Goal: Task Accomplishment & Management: Manage account settings

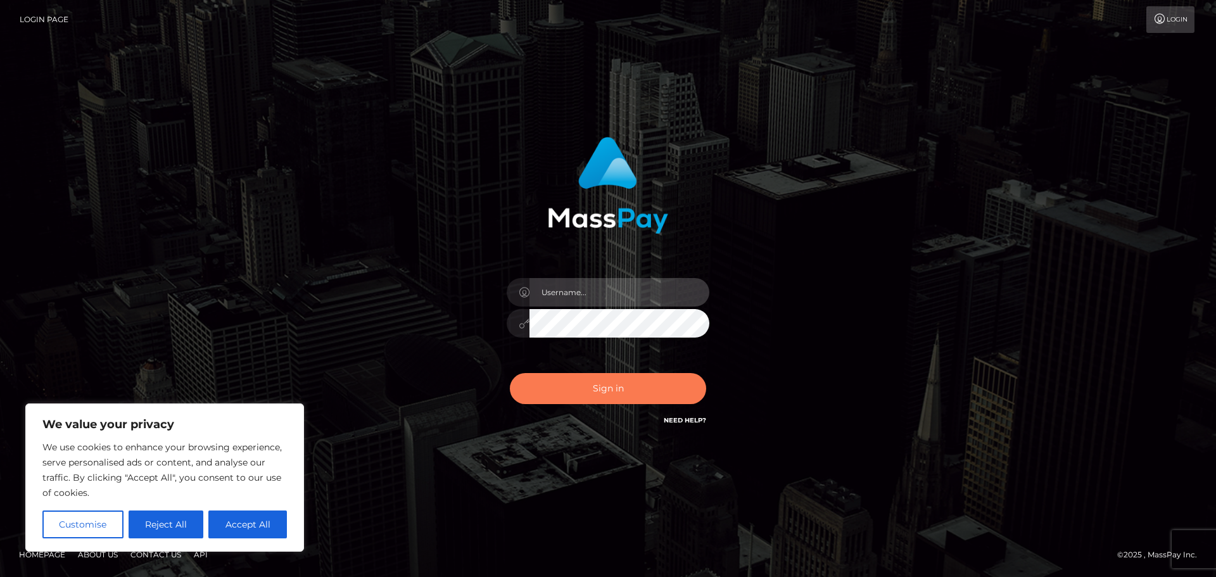
type input "[PERSON_NAME]"
click at [666, 383] on button "Sign in" at bounding box center [608, 388] width 196 height 31
type input "[PERSON_NAME]"
click at [666, 383] on button "Sign in" at bounding box center [608, 388] width 196 height 31
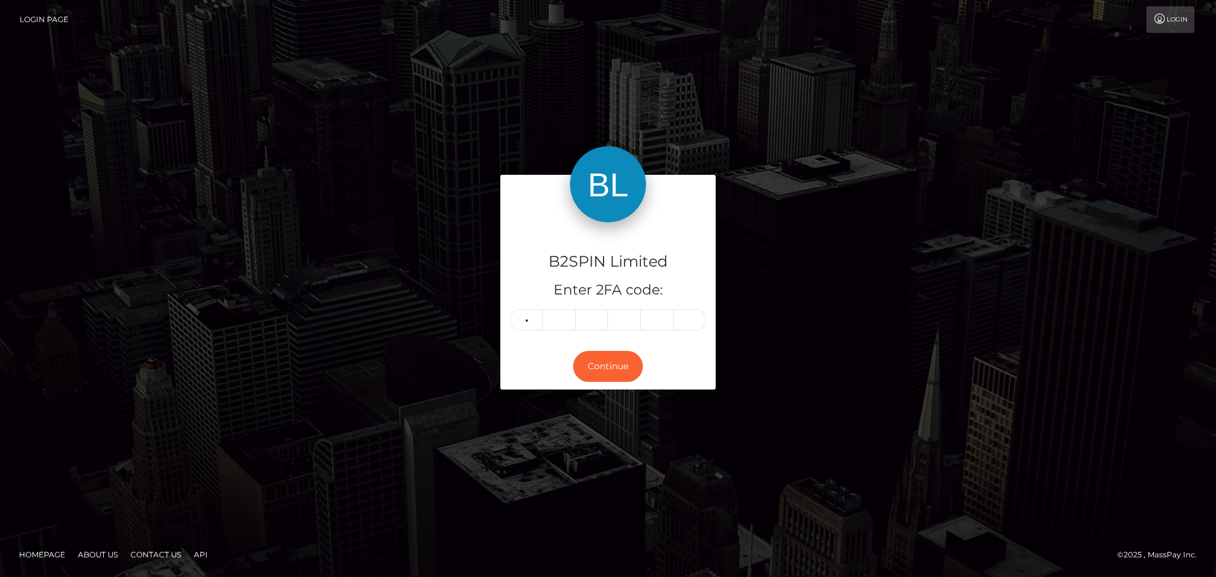
type input "3"
type input "6"
type input "0"
type input "5"
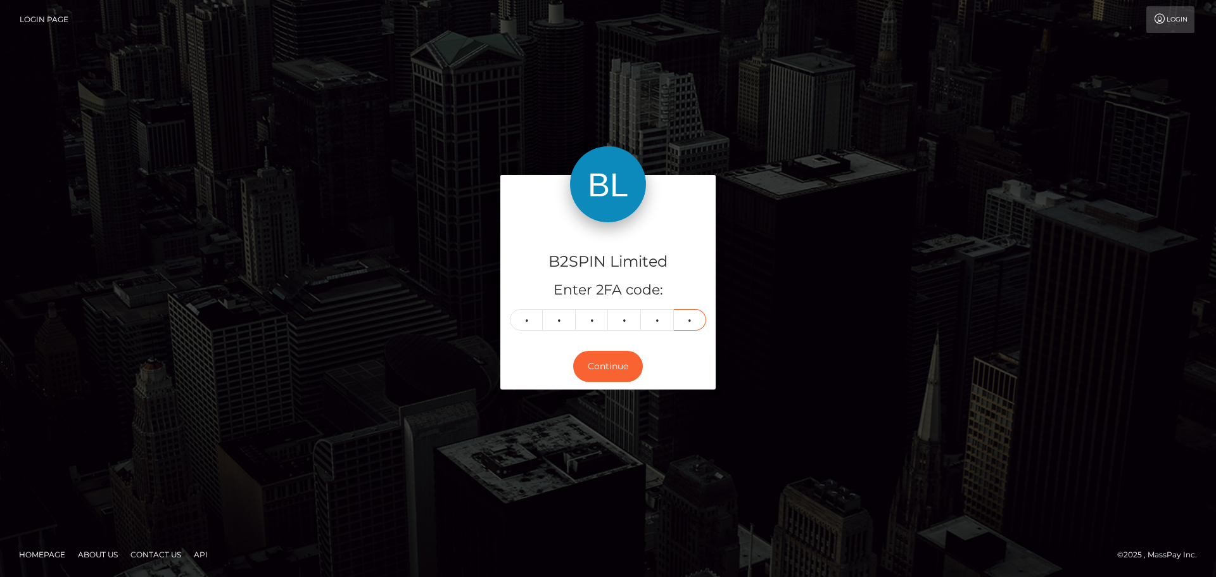
type input "0"
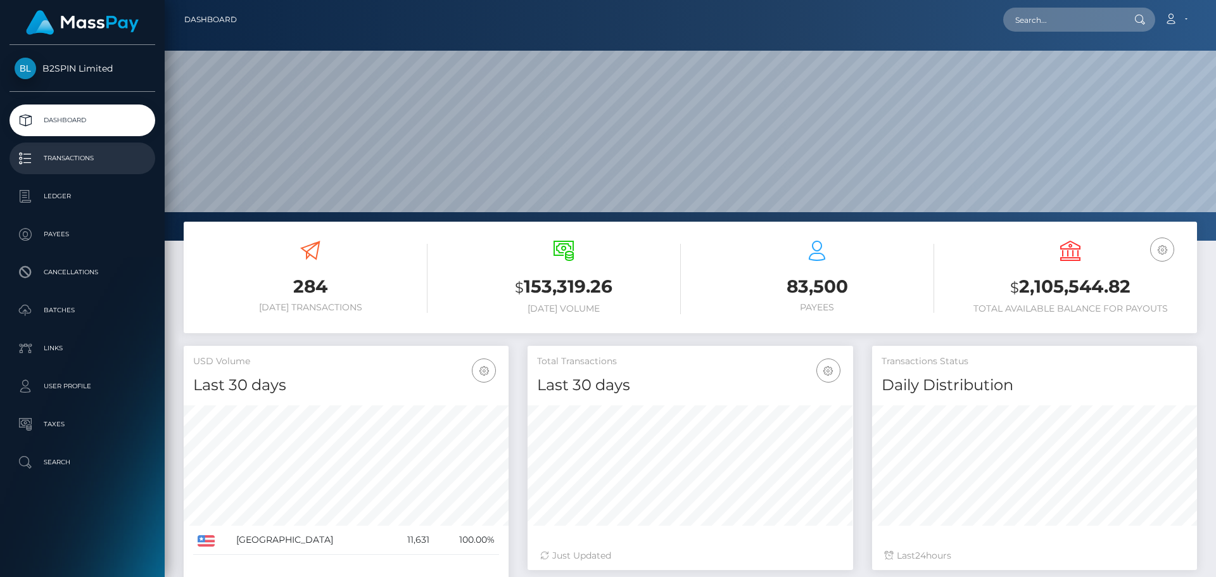
scroll to position [225, 326]
click at [88, 298] on link "Batches" at bounding box center [83, 311] width 146 height 32
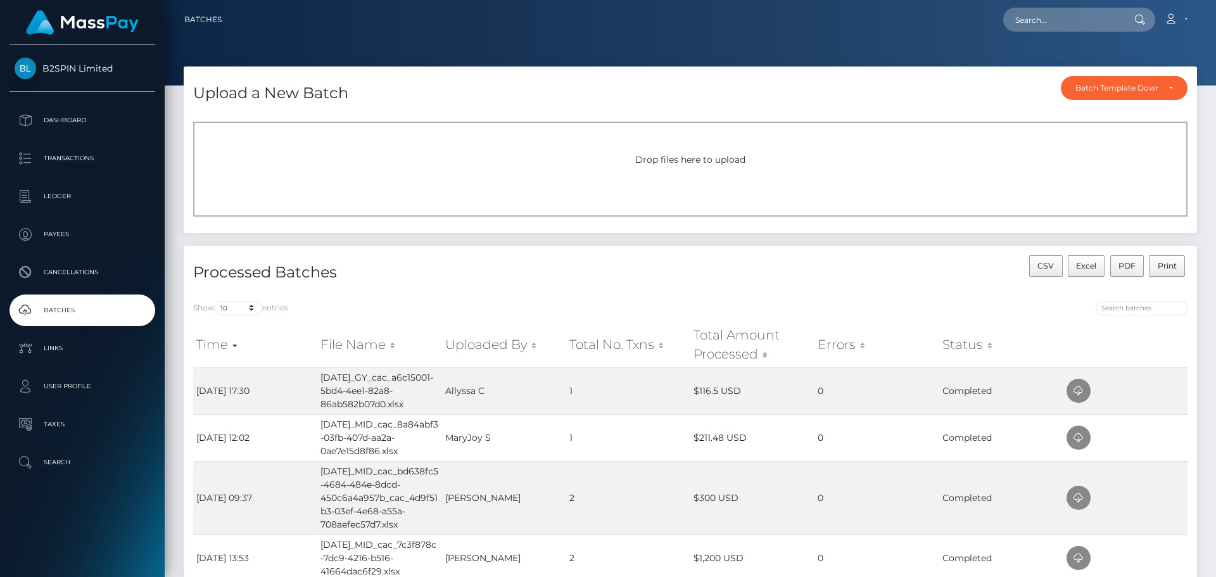
click at [799, 83] on div "Upload a New Batch Batch Template Download AED payout ARS payout AUD payout BRL…" at bounding box center [691, 90] width 1014 height 46
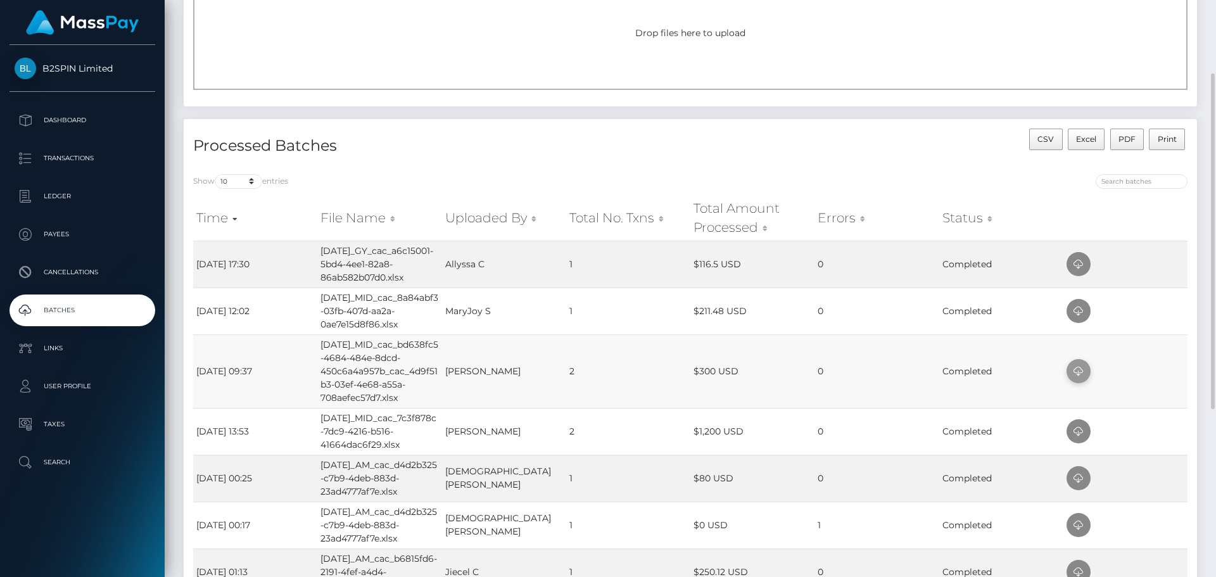
click at [1079, 379] on icon at bounding box center [1078, 372] width 15 height 16
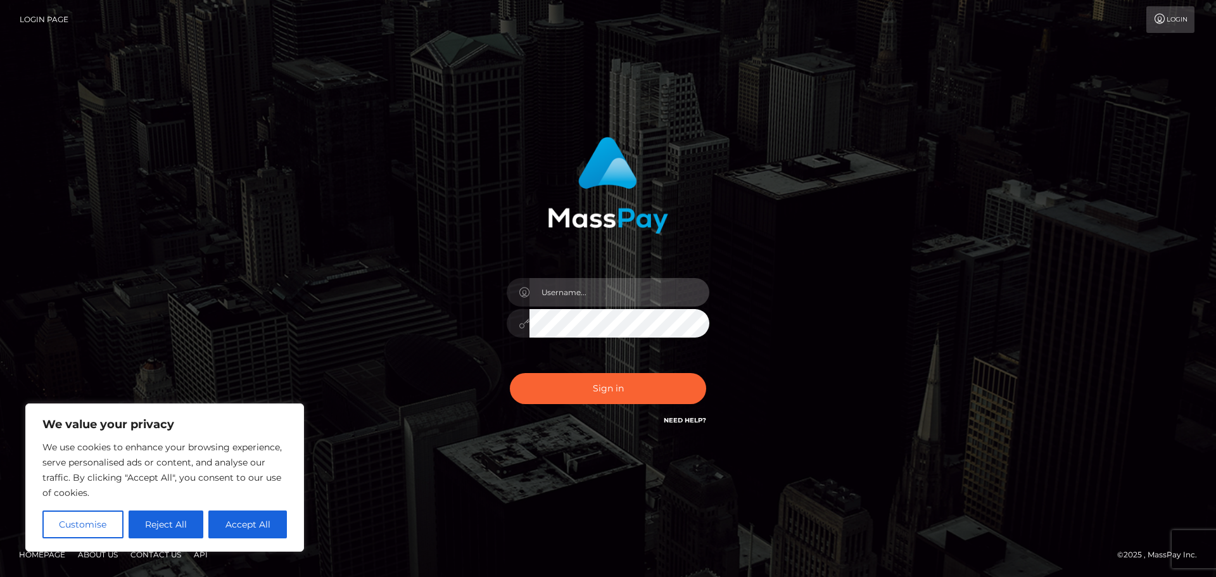
type input "[PERSON_NAME]"
drag, startPoint x: 822, startPoint y: 78, endPoint x: 499, endPoint y: 10, distance: 330.9
click at [822, 78] on div "[PERSON_NAME] Sign in" at bounding box center [608, 288] width 1216 height 513
